Goal: Information Seeking & Learning: Learn about a topic

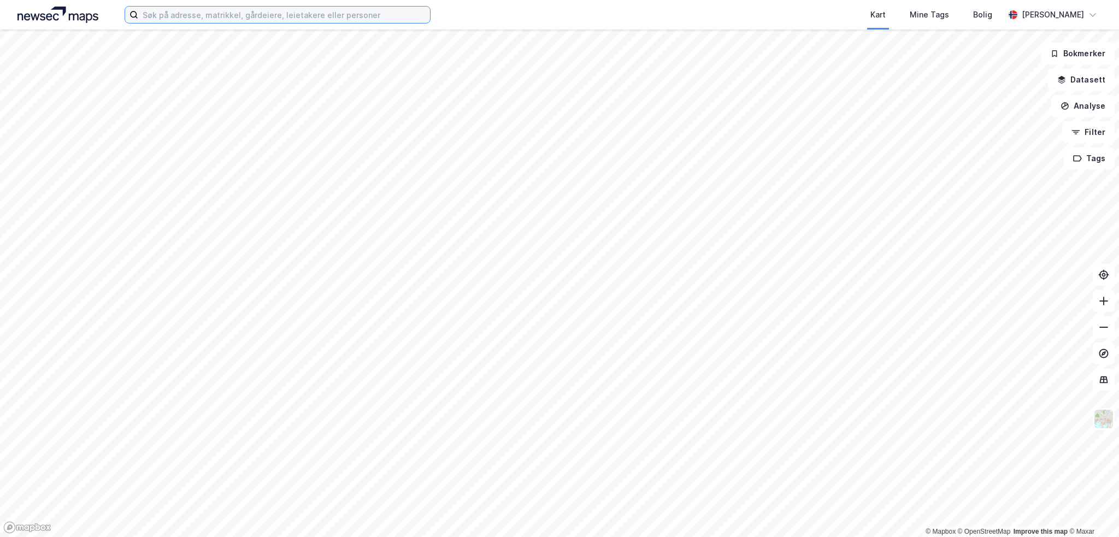
click at [232, 15] on input at bounding box center [284, 15] width 292 height 16
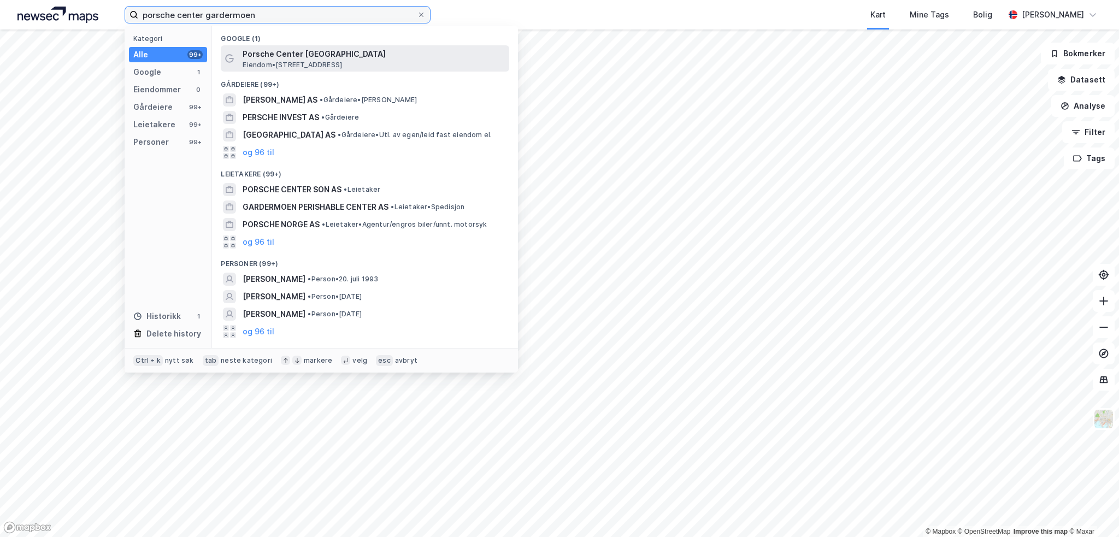
type input "porsche center gardermoen"
click at [280, 62] on span "Eiendom • [STREET_ADDRESS]" at bounding box center [292, 65] width 99 height 9
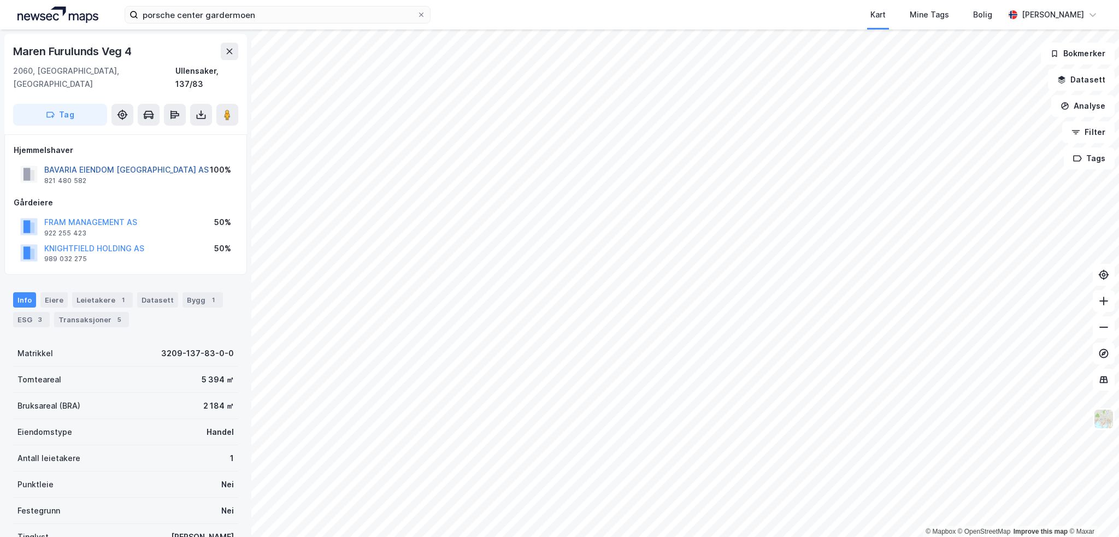
click at [0, 0] on button "BAVARIA EIENDOM [GEOGRAPHIC_DATA] AS" at bounding box center [0, 0] width 0 height 0
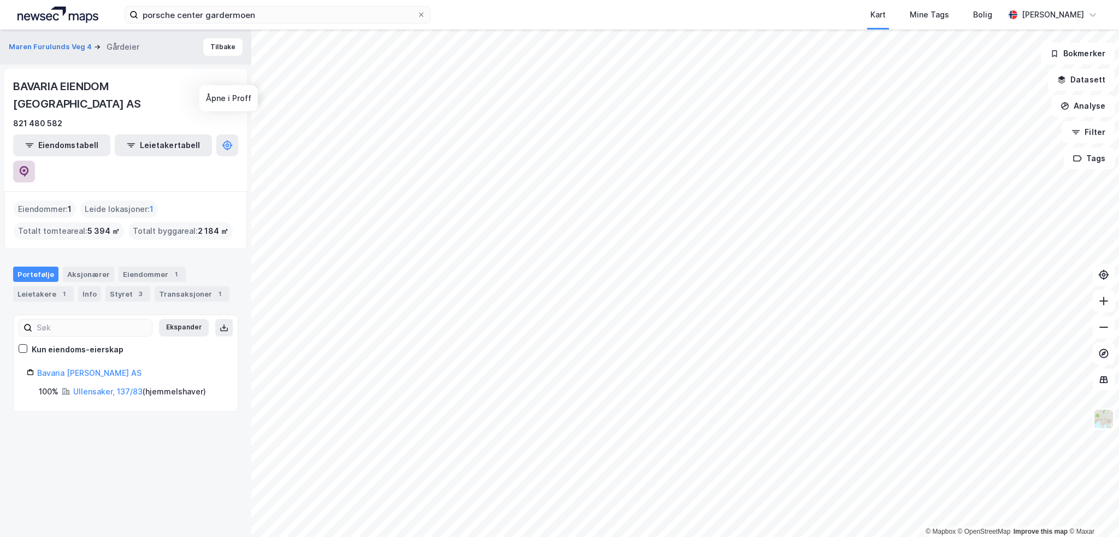
click at [29, 166] on icon at bounding box center [24, 171] width 9 height 11
click at [57, 51] on button "Maren Furulunds Veg 4" at bounding box center [51, 47] width 85 height 11
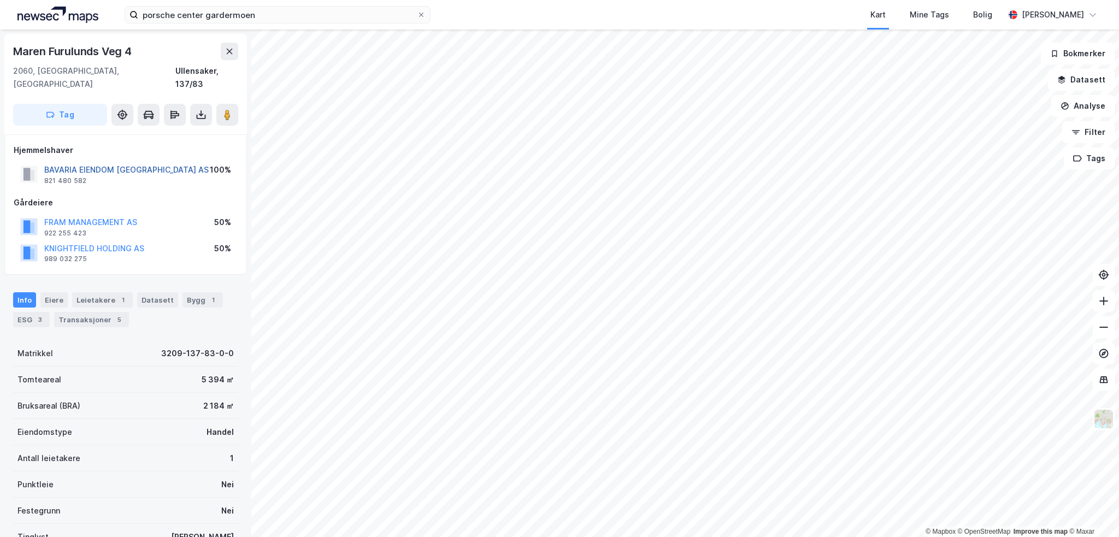
click at [0, 0] on button "BAVARIA EIENDOM [GEOGRAPHIC_DATA] AS" at bounding box center [0, 0] width 0 height 0
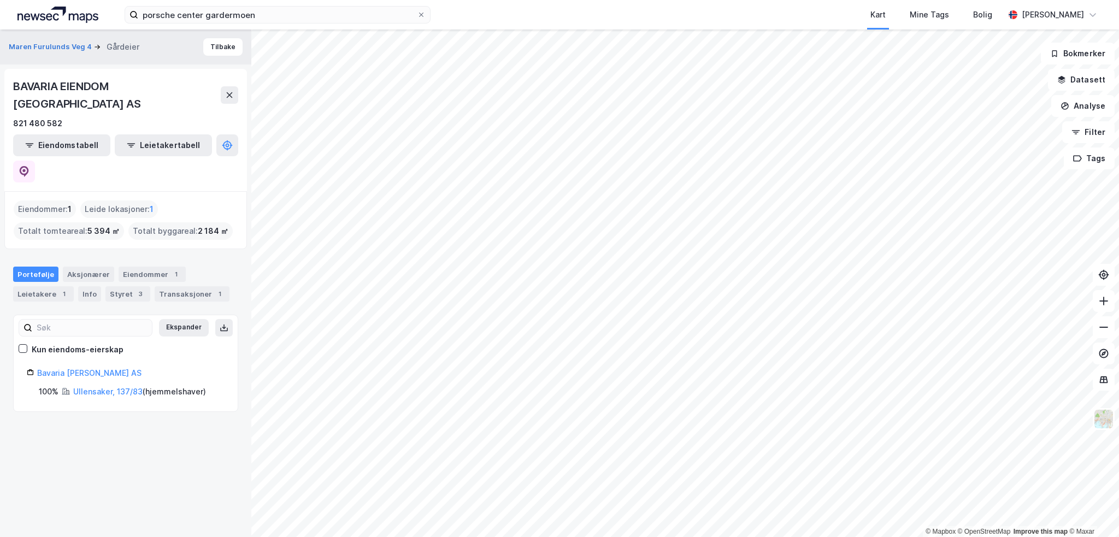
drag, startPoint x: 1048, startPoint y: 1, endPoint x: 826, endPoint y: 19, distance: 222.5
click at [826, 19] on div "Kart Mine Tags Bolig" at bounding box center [743, 14] width 521 height 29
